Goal: Transaction & Acquisition: Register for event/course

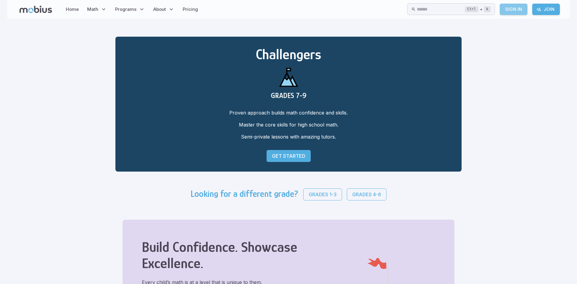
click at [511, 13] on link "Sign In" at bounding box center [513, 9] width 28 height 11
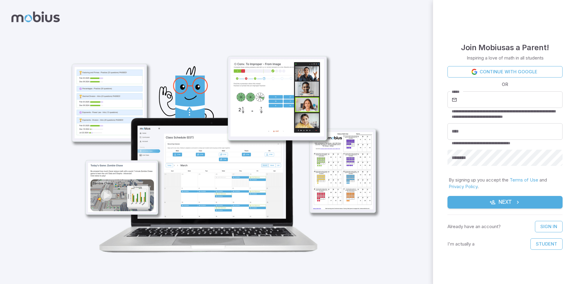
click at [381, 17] on div at bounding box center [216, 142] width 341 height 264
